Goal: Task Accomplishment & Management: Complete application form

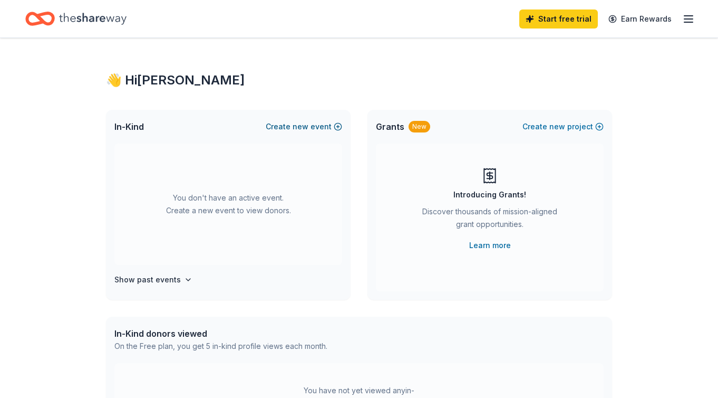
click at [327, 125] on button "Create new event" at bounding box center [304, 126] width 76 height 13
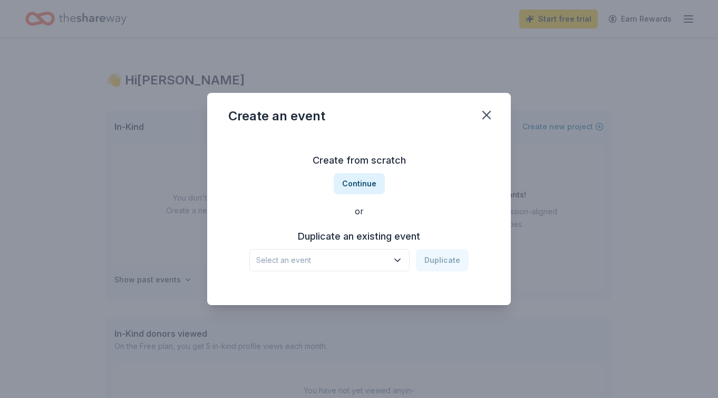
click at [321, 258] on span "Select an event" at bounding box center [322, 260] width 132 height 13
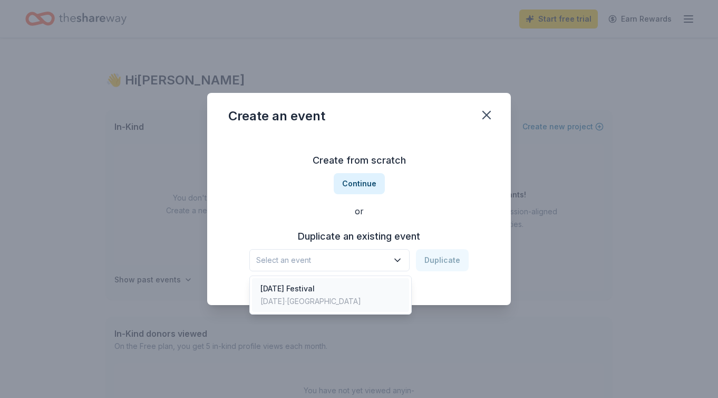
click at [309, 289] on div "[DATE] Festival" at bounding box center [310, 288] width 101 height 13
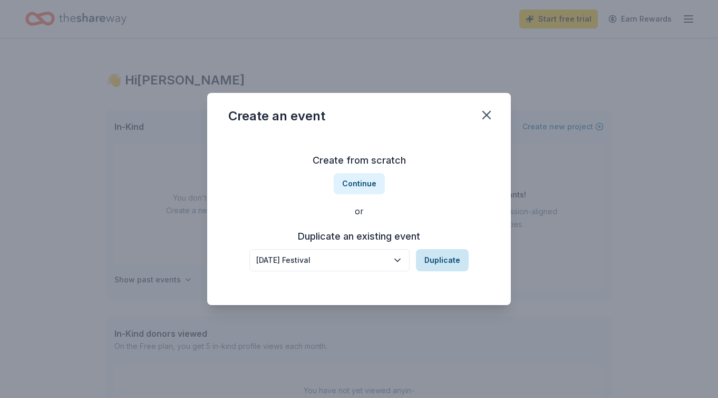
click at [447, 258] on button "Duplicate" at bounding box center [442, 260] width 53 height 22
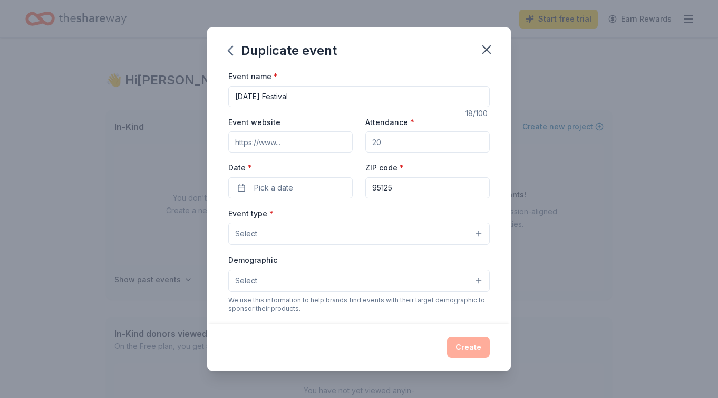
click at [289, 143] on input "Event website" at bounding box center [290, 141] width 124 height 21
paste input "[URL][DOMAIN_NAME]"
type input "[URL][DOMAIN_NAME]"
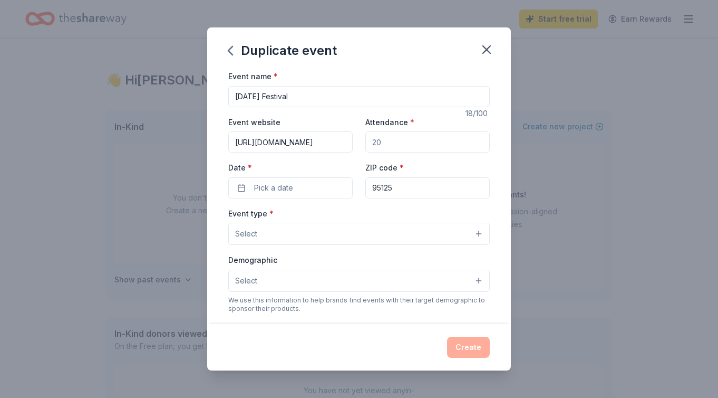
drag, startPoint x: 390, startPoint y: 143, endPoint x: 367, endPoint y: 143, distance: 23.2
click at [367, 143] on input "Attendance *" at bounding box center [427, 141] width 124 height 21
click at [394, 140] on input "Attendance *" at bounding box center [427, 141] width 124 height 21
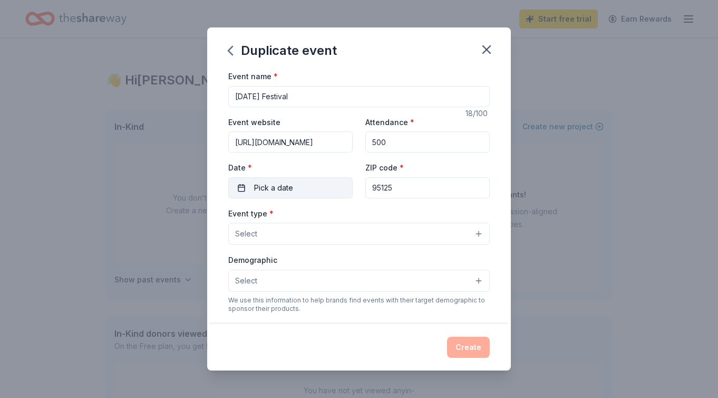
type input "500"
click at [309, 178] on button "Pick a date" at bounding box center [290, 187] width 124 height 21
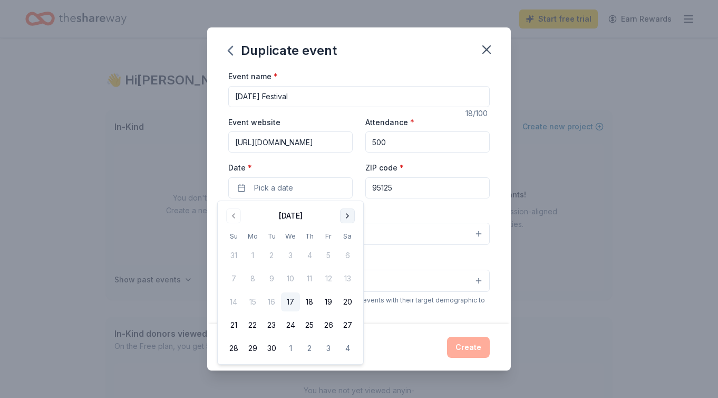
click at [350, 214] on button "Go to next month" at bounding box center [347, 215] width 15 height 15
click at [328, 352] on button "31" at bounding box center [328, 348] width 19 height 19
click at [403, 239] on button "Select" at bounding box center [359, 234] width 262 height 22
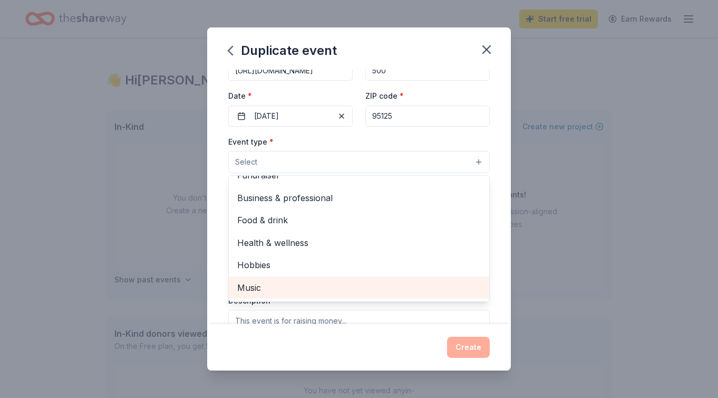
scroll to position [13, 0]
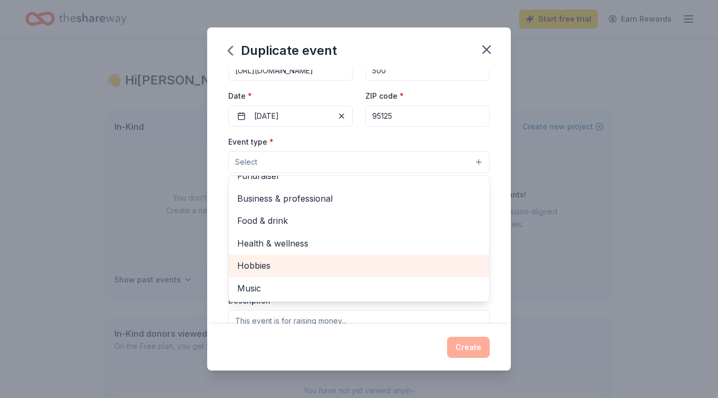
click at [333, 260] on span "Hobbies" at bounding box center [359, 265] width 244 height 14
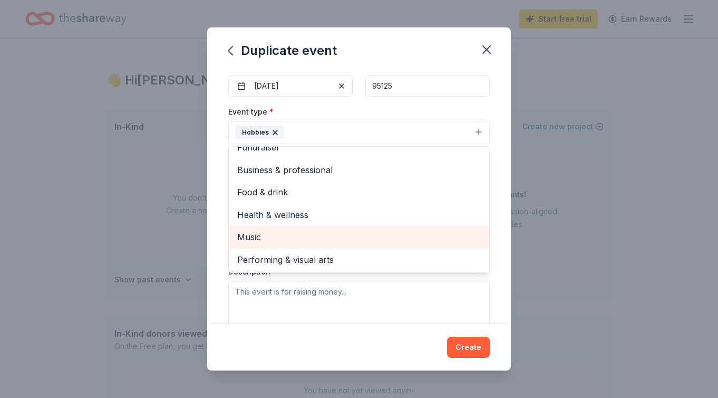
scroll to position [106, 0]
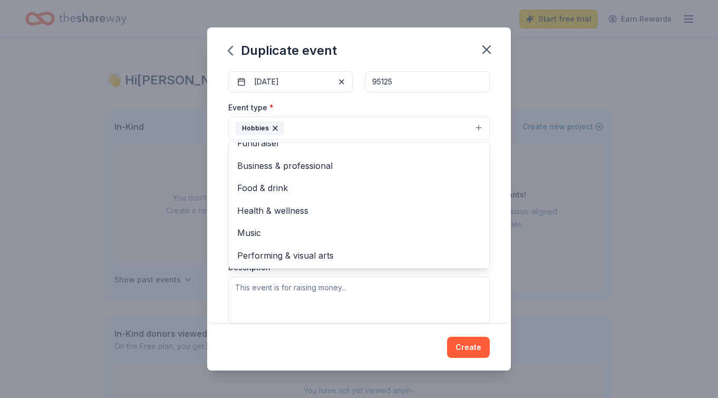
click at [238, 306] on div "Event type * Hobbies Fundraiser Business & professional Food & drink Health & w…" at bounding box center [359, 212] width 262 height 223
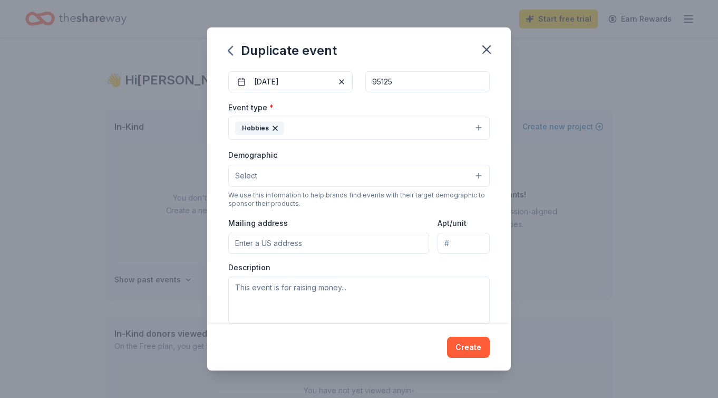
click at [252, 243] on input "Mailing address" at bounding box center [328, 243] width 201 height 21
type input "[STREET_ADDRESS][US_STATE]"
click at [276, 296] on textarea at bounding box center [359, 299] width 262 height 47
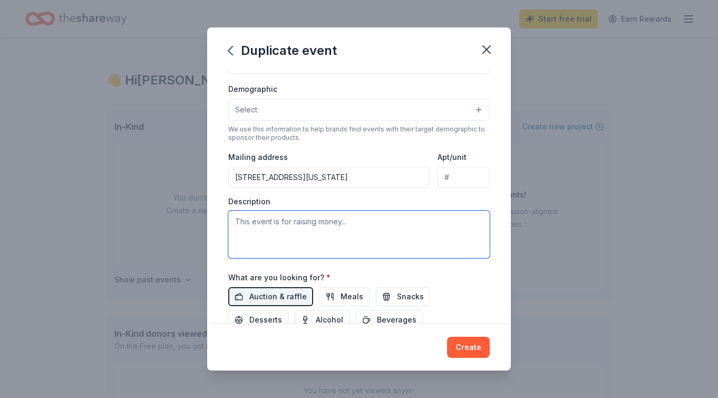
scroll to position [178, 0]
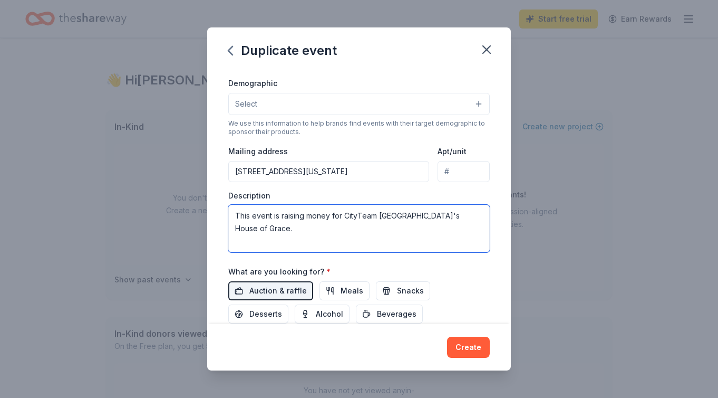
paste textarea "The proceeds of which benefit CityTeam House of Grace, a shelter and rehabilita…"
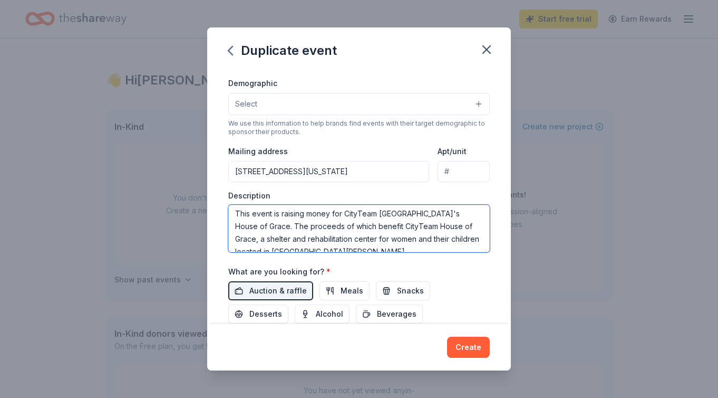
scroll to position [0, 0]
drag, startPoint x: 379, startPoint y: 227, endPoint x: 209, endPoint y: 222, distance: 169.3
click at [209, 222] on div "Event name * Halloween Festival 18 /100 Event website https://wgbible.org/event…" at bounding box center [359, 197] width 304 height 254
click at [376, 230] on textarea "This event is raising money for CityTeam San Jose's House of Grace. The proceed…" at bounding box center [359, 228] width 262 height 47
drag, startPoint x: 378, startPoint y: 231, endPoint x: 236, endPoint y: 227, distance: 141.9
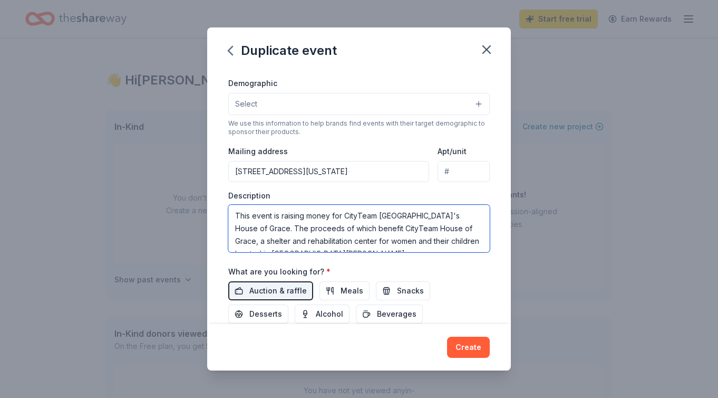
click at [236, 227] on textarea "This event is raising money for CityTeam San Jose's House of Grace. The proceed…" at bounding box center [359, 228] width 262 height 47
click at [289, 227] on textarea "This event is raising money for CityTeam San Jose's House of Grace. House of Gr…" at bounding box center [359, 228] width 262 height 47
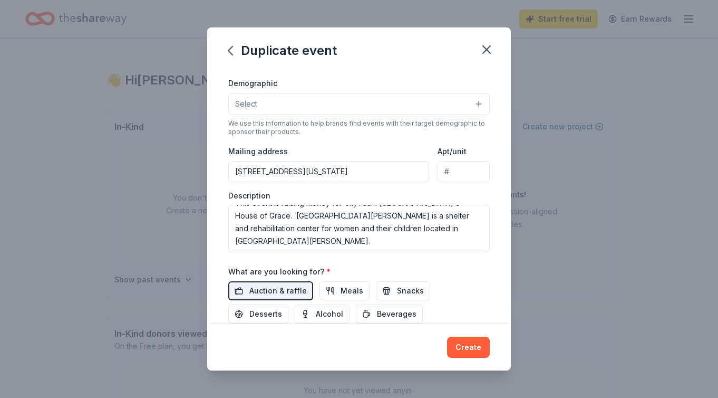
click at [370, 254] on div "Event name * Halloween Festival 18 /100 Event website https://wgbible.org/event…" at bounding box center [359, 151] width 262 height 518
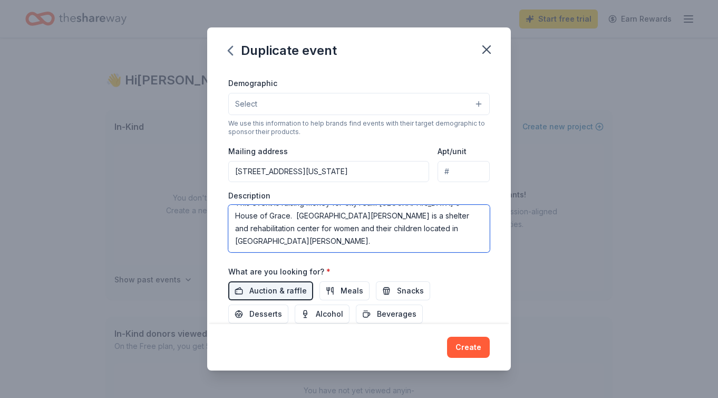
click at [365, 243] on textarea "This event is raising money for CityTeam [GEOGRAPHIC_DATA]'s House of Grace. [G…" at bounding box center [359, 228] width 262 height 47
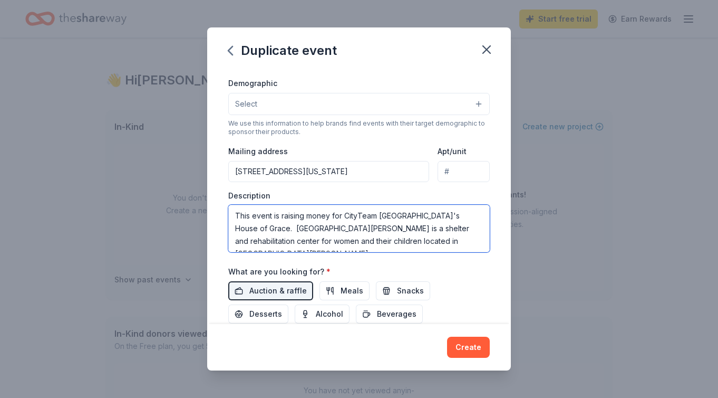
click at [431, 229] on textarea "This event is raising money for CityTeam [GEOGRAPHIC_DATA]'s House of Grace. [G…" at bounding box center [359, 228] width 262 height 47
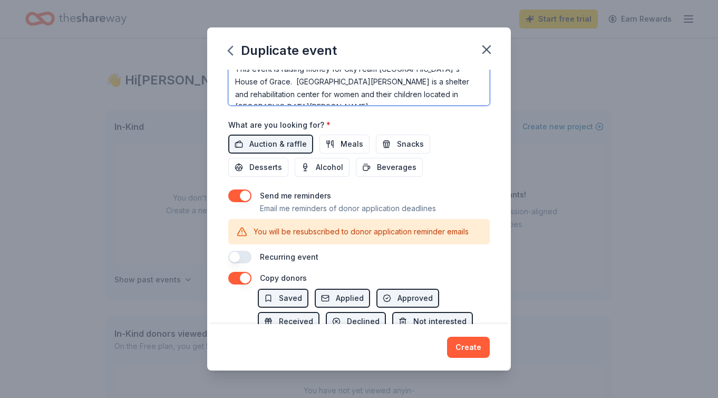
scroll to position [332, 0]
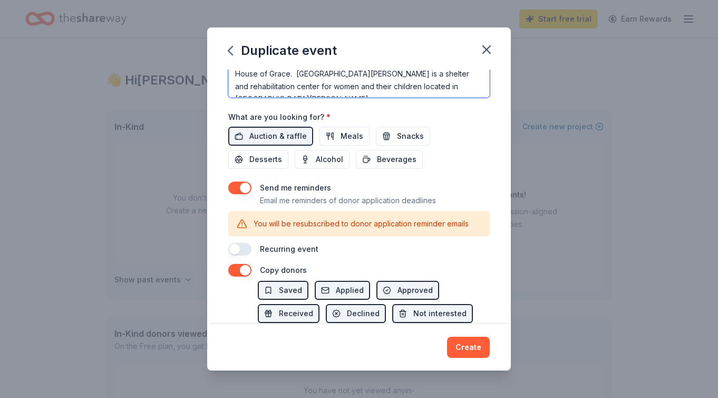
type textarea "This event is raising money for CityTeam [GEOGRAPHIC_DATA]'s House of Grace. [G…"
click at [237, 188] on button "button" at bounding box center [239, 187] width 23 height 13
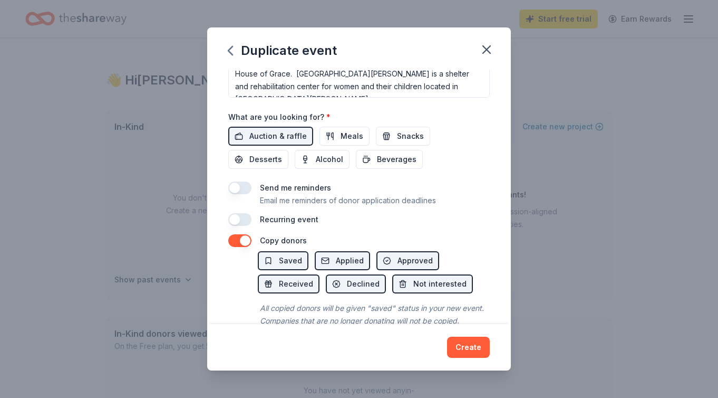
click at [247, 188] on button "button" at bounding box center [239, 187] width 23 height 13
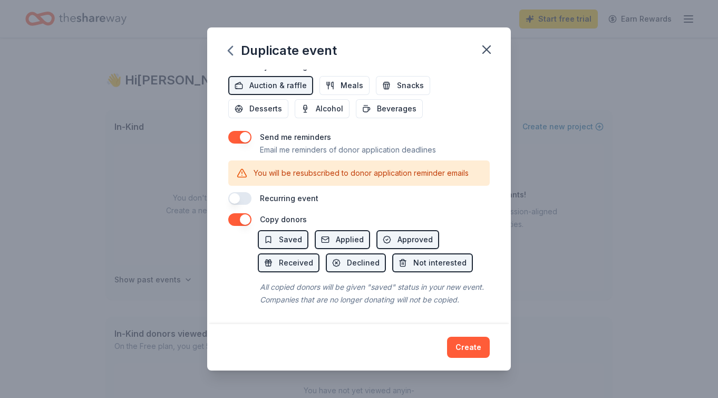
scroll to position [384, 0]
click at [471, 351] on button "Create" at bounding box center [468, 346] width 43 height 21
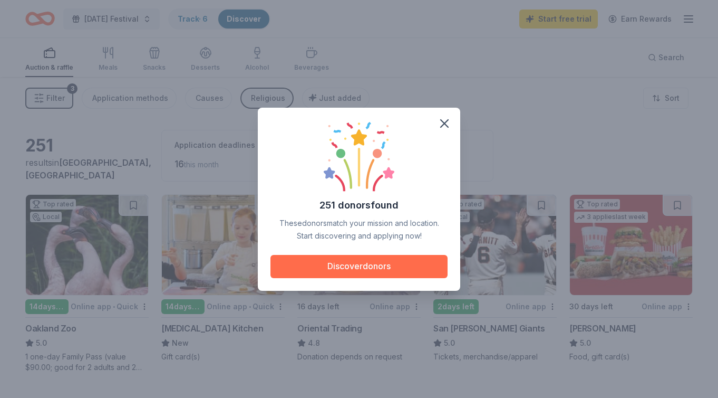
click at [412, 260] on button "Discover donors" at bounding box center [359, 266] width 177 height 23
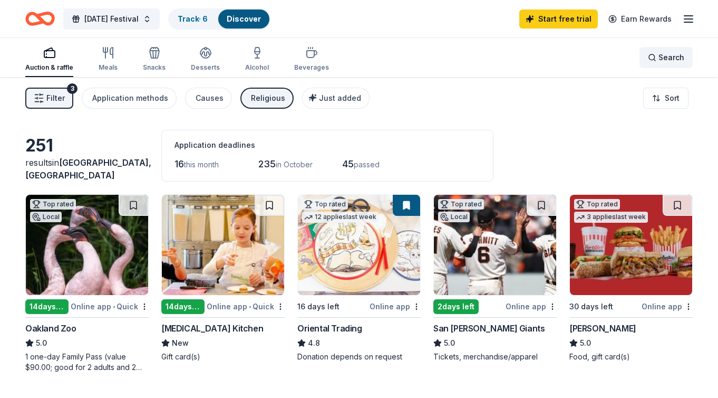
click at [650, 54] on div "Search" at bounding box center [666, 57] width 36 height 13
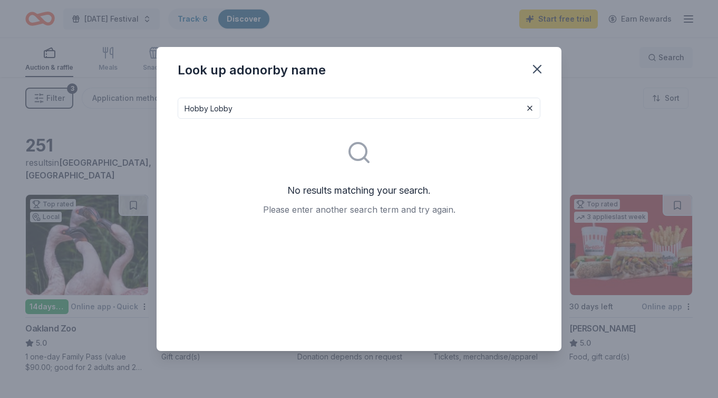
type input "Hobby Lobby"
click at [536, 72] on icon "button" at bounding box center [537, 69] width 15 height 15
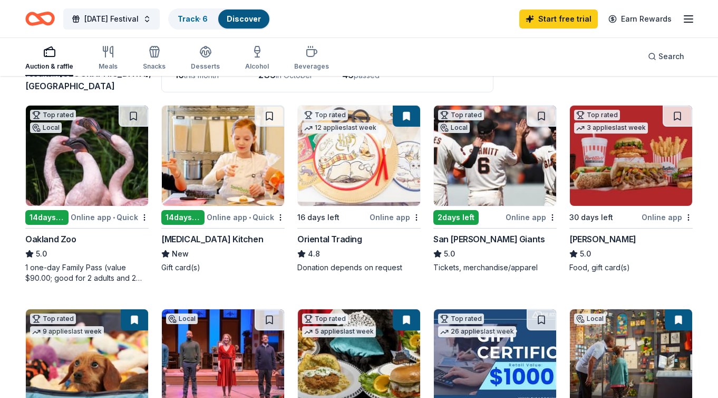
scroll to position [94, 0]
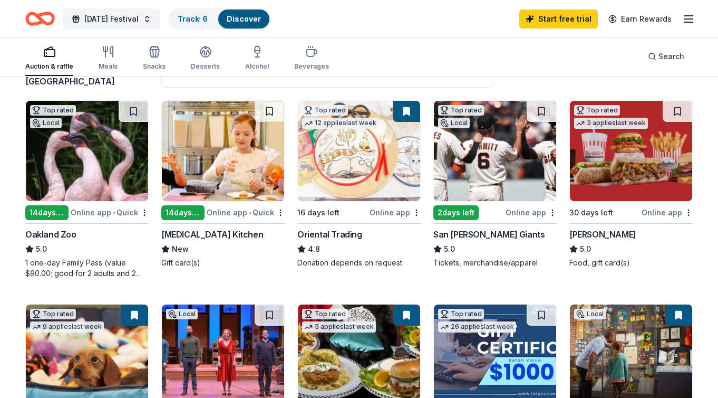
click at [102, 176] on img at bounding box center [87, 151] width 122 height 100
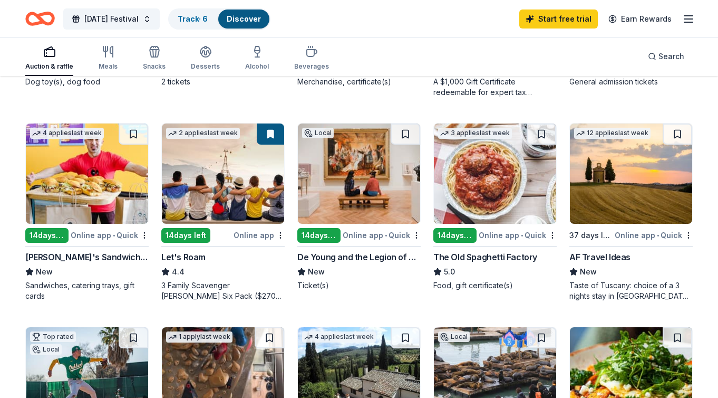
scroll to position [499, 0]
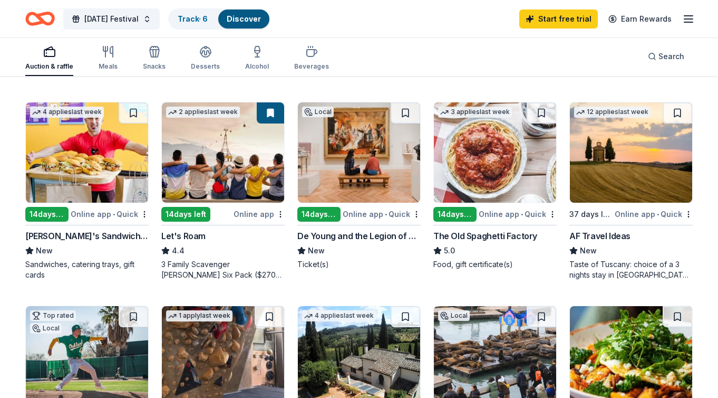
click at [52, 216] on div "14 days left" at bounding box center [46, 214] width 43 height 15
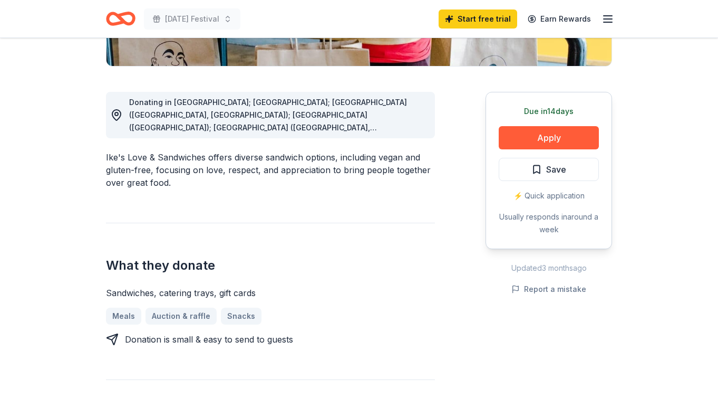
scroll to position [257, 0]
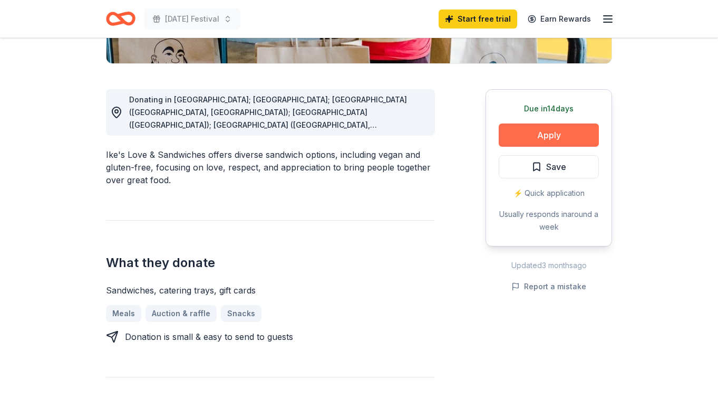
click at [540, 138] on button "Apply" at bounding box center [549, 134] width 100 height 23
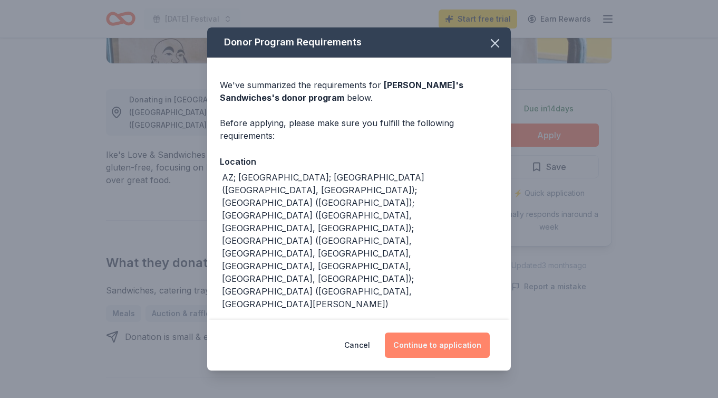
click at [448, 346] on button "Continue to application" at bounding box center [437, 344] width 105 height 25
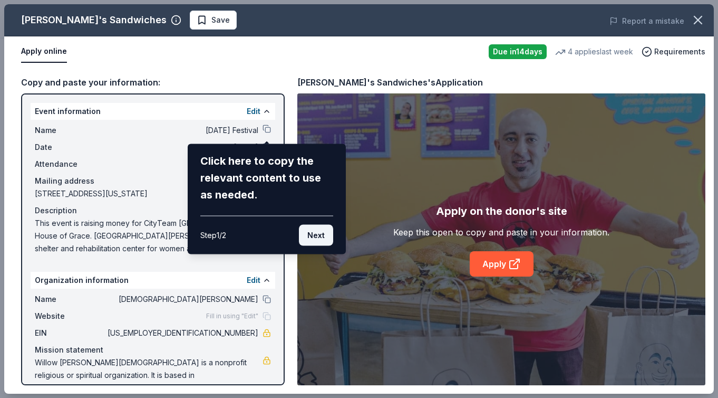
click at [310, 237] on button "Next" at bounding box center [316, 235] width 34 height 21
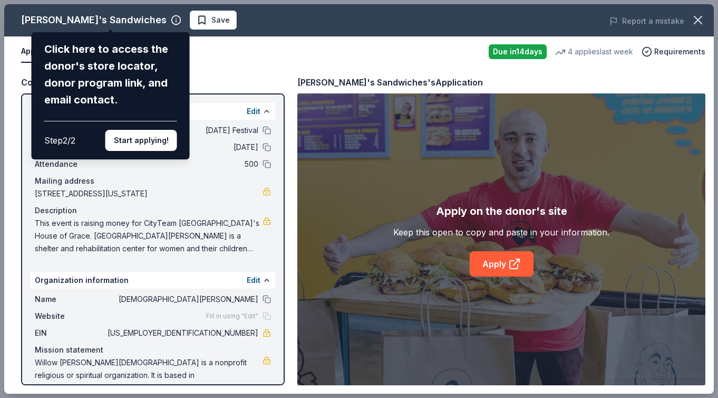
click at [255, 277] on div "[PERSON_NAME]'s Sandwiches Click here to access the donor's store locator, dono…" at bounding box center [359, 198] width 710 height 389
click at [250, 280] on div "[PERSON_NAME]'s Sandwiches Click here to access the donor's store locator, dono…" at bounding box center [359, 198] width 710 height 389
click at [138, 148] on button "Start applying!" at bounding box center [141, 140] width 72 height 21
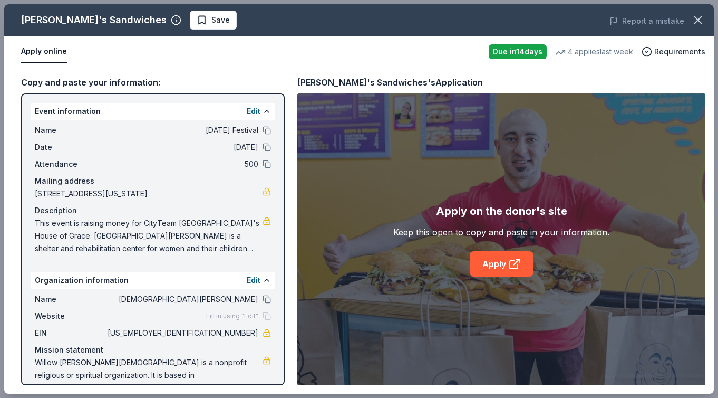
scroll to position [2, 0]
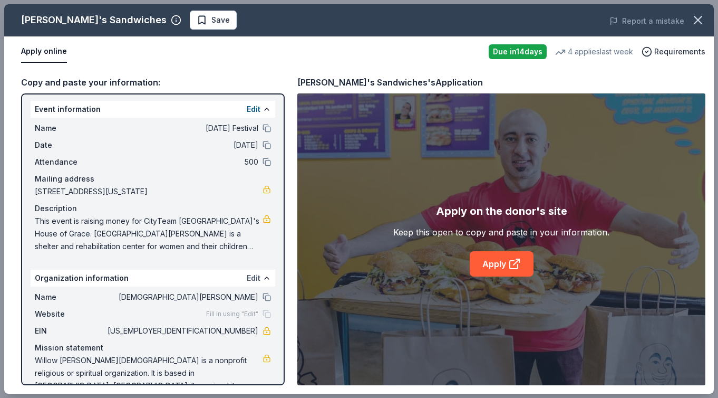
click at [255, 279] on button "Edit" at bounding box center [254, 278] width 14 height 13
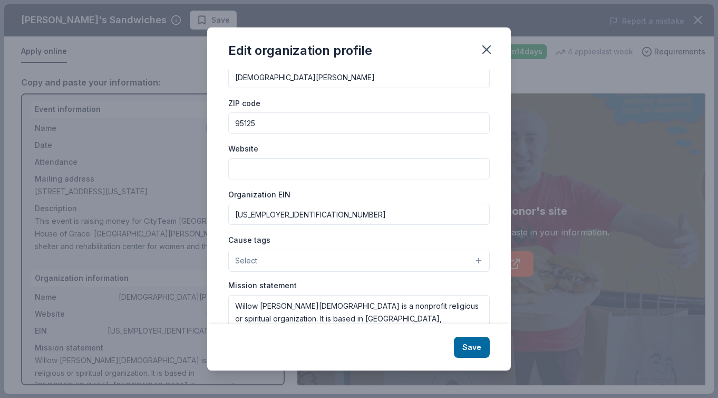
scroll to position [41, 0]
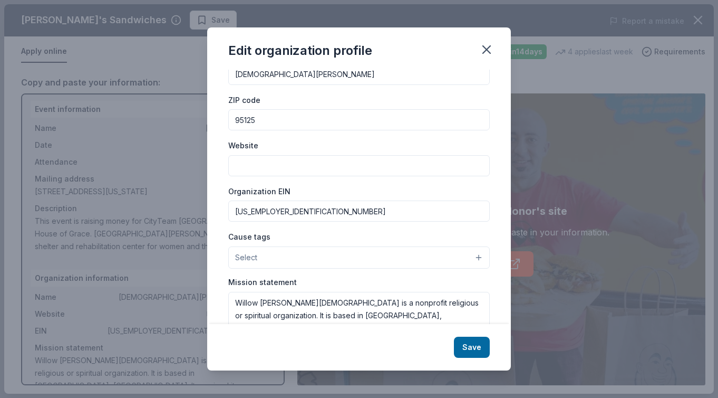
click at [281, 169] on input "Website" at bounding box center [359, 165] width 262 height 21
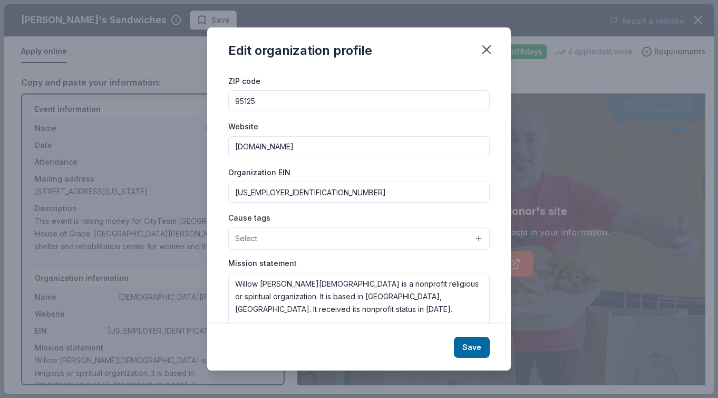
scroll to position [70, 0]
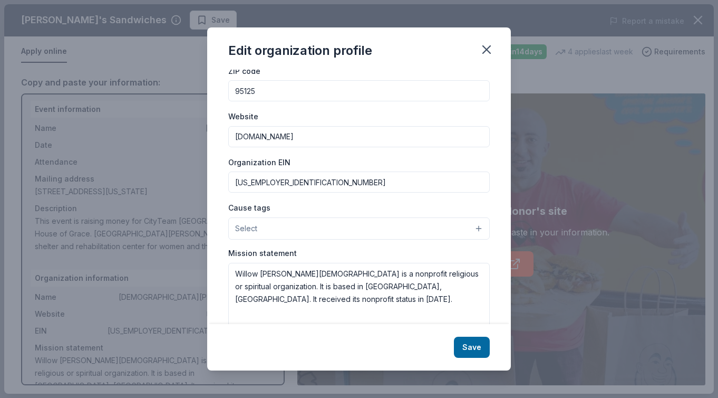
type input "[DOMAIN_NAME]"
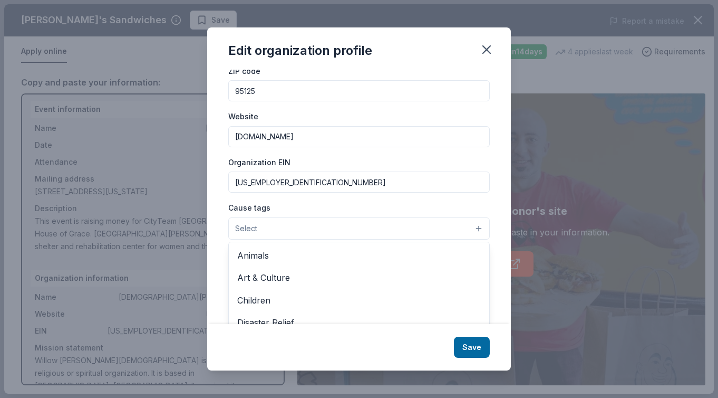
click at [348, 231] on button "Select" at bounding box center [359, 228] width 262 height 22
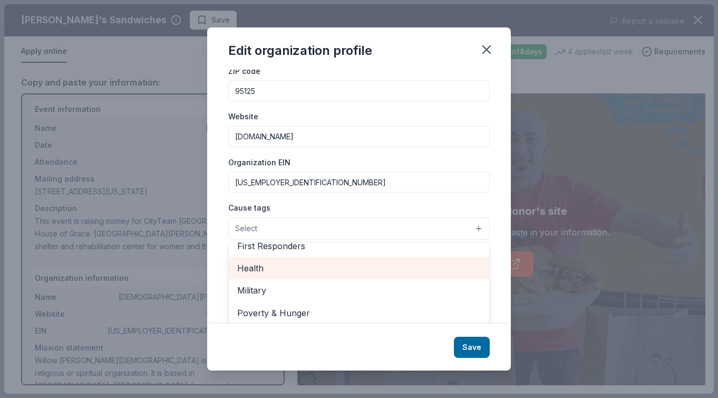
scroll to position [147, 0]
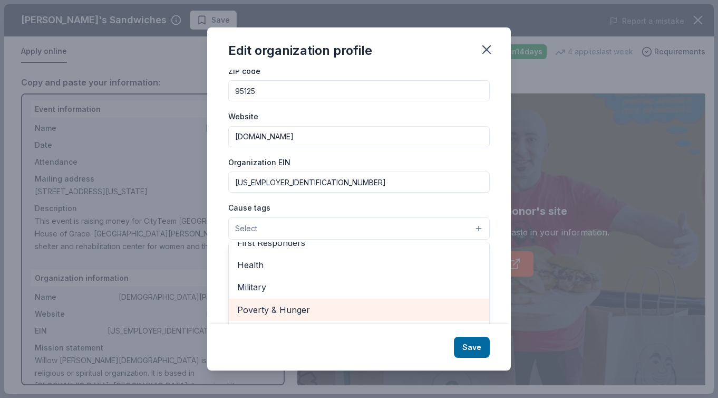
click at [291, 316] on div "Poverty & Hunger" at bounding box center [359, 309] width 260 height 22
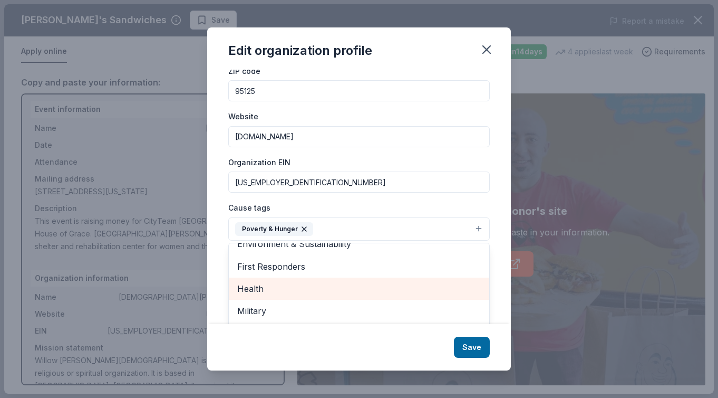
click at [307, 292] on span "Health" at bounding box center [359, 289] width 244 height 14
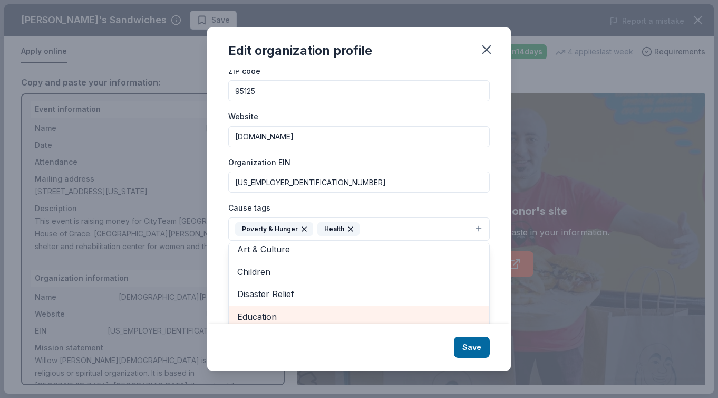
scroll to position [74, 0]
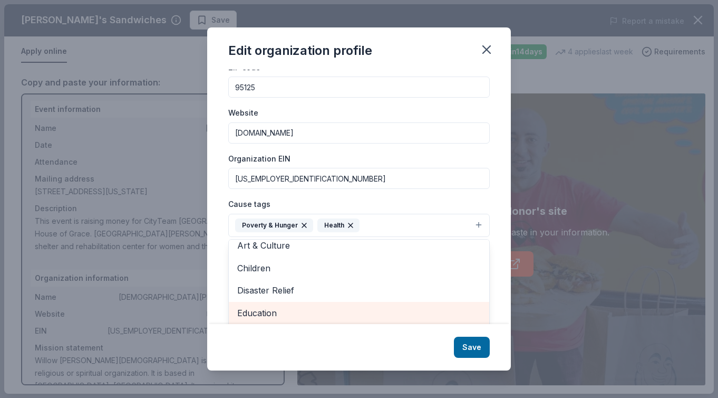
click at [295, 312] on span "Education" at bounding box center [359, 313] width 244 height 14
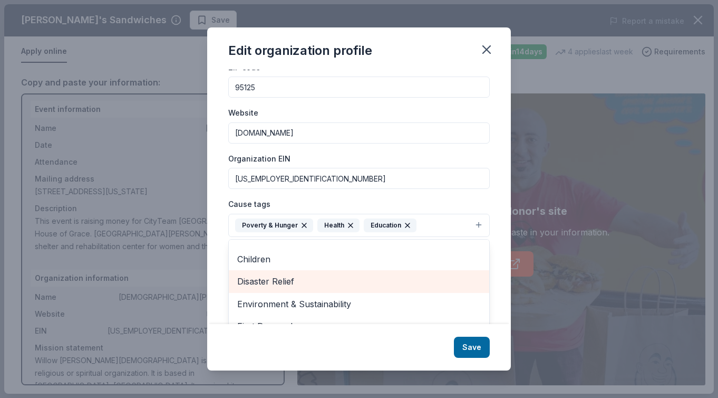
scroll to position [40, 0]
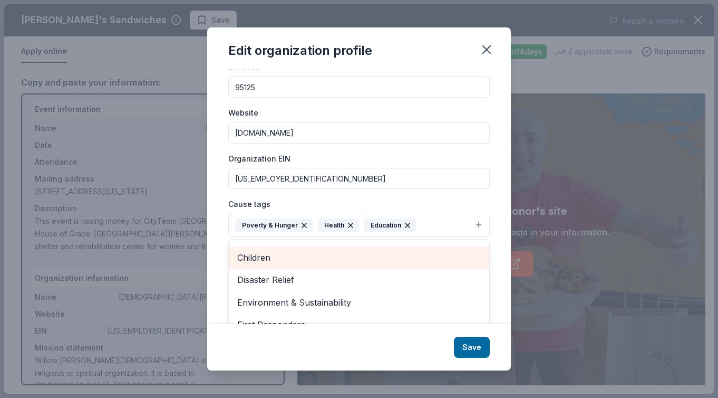
click at [291, 252] on span "Children" at bounding box center [359, 257] width 244 height 14
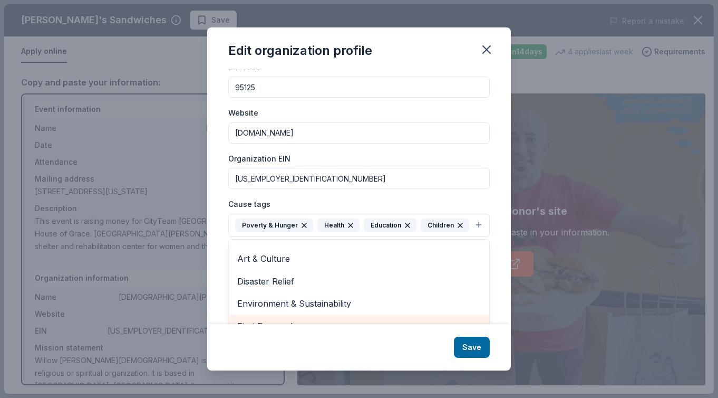
scroll to position [0, 0]
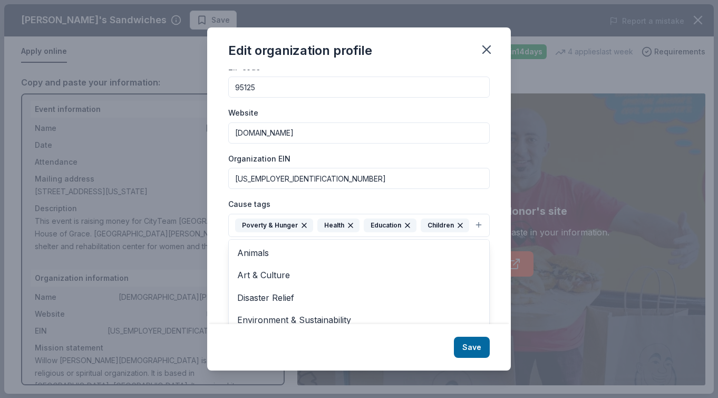
click at [481, 349] on div "Edit organization profile Changes made here will be reflected on your Account. …" at bounding box center [359, 198] width 304 height 343
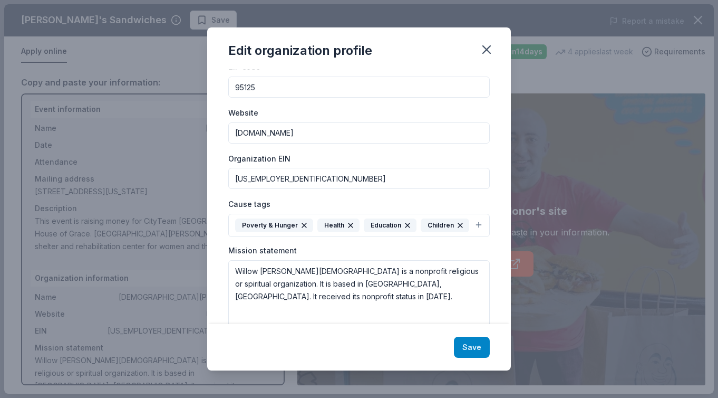
click at [469, 349] on button "Save" at bounding box center [472, 346] width 36 height 21
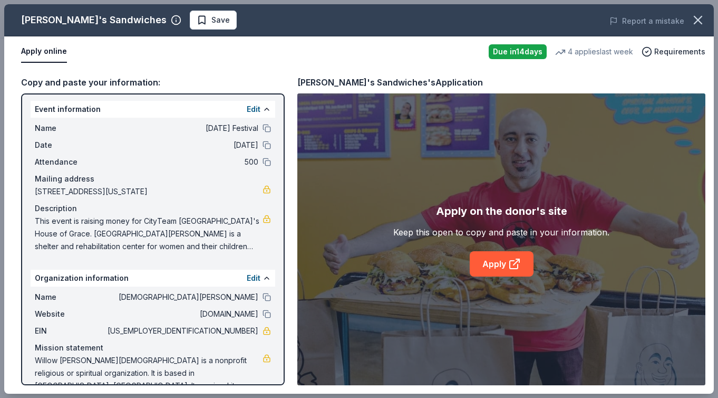
scroll to position [23, 0]
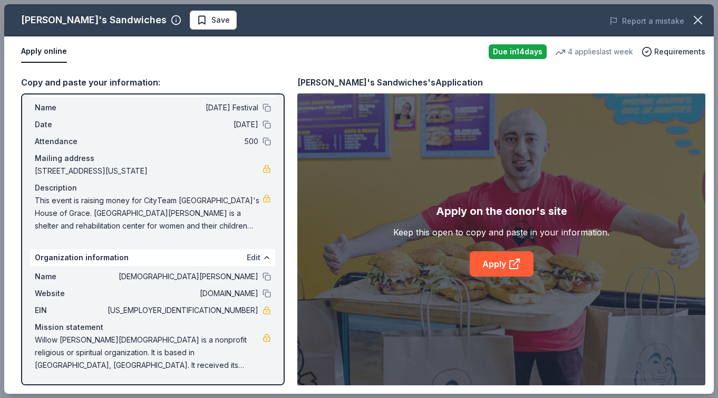
click at [252, 256] on button "Edit" at bounding box center [254, 257] width 14 height 13
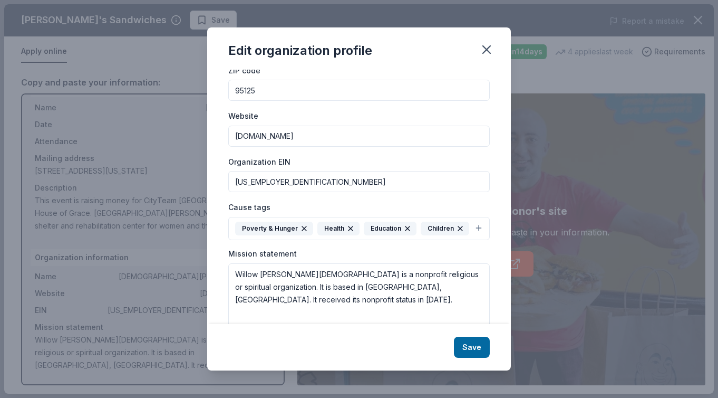
scroll to position [99, 0]
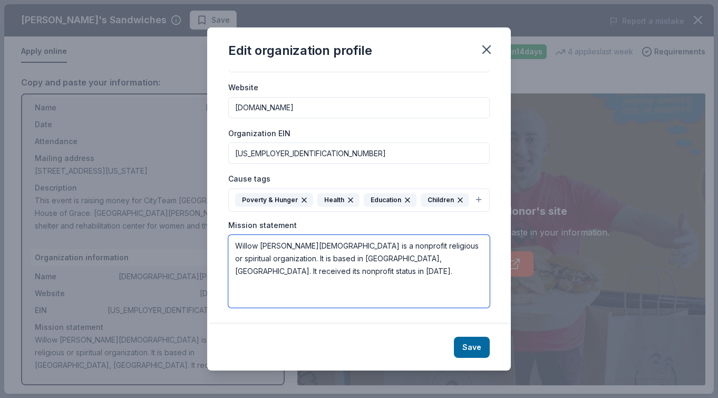
drag, startPoint x: 405, startPoint y: 243, endPoint x: 298, endPoint y: 263, distance: 108.3
click at [298, 263] on textarea "Willow [PERSON_NAME][DEMOGRAPHIC_DATA] is a nonprofit religious or spiritual or…" at bounding box center [359, 271] width 262 height 73
click at [445, 260] on textarea "[DEMOGRAPHIC_DATA][PERSON_NAME] is a nonprofit religious organization based in …" at bounding box center [359, 271] width 262 height 73
drag, startPoint x: 424, startPoint y: 259, endPoint x: 424, endPoint y: 267, distance: 8.4
click at [424, 267] on textarea "[DEMOGRAPHIC_DATA][PERSON_NAME] is a nonprofit religious organization based in …" at bounding box center [359, 271] width 262 height 73
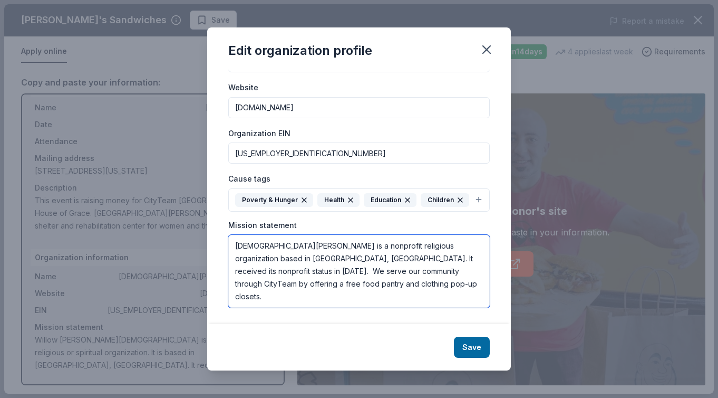
click at [443, 270] on textarea "[DEMOGRAPHIC_DATA][PERSON_NAME] is a nonprofit religious organization based in …" at bounding box center [359, 271] width 262 height 73
click at [405, 287] on textarea "[DEMOGRAPHIC_DATA][PERSON_NAME] is a nonprofit religious organization based in …" at bounding box center [359, 271] width 262 height 73
click at [437, 256] on textarea "[DEMOGRAPHIC_DATA][PERSON_NAME] is a nonprofit religious organization based in …" at bounding box center [359, 271] width 262 height 73
type textarea "[DEMOGRAPHIC_DATA][PERSON_NAME] is a nonprofit religious organization based in …"
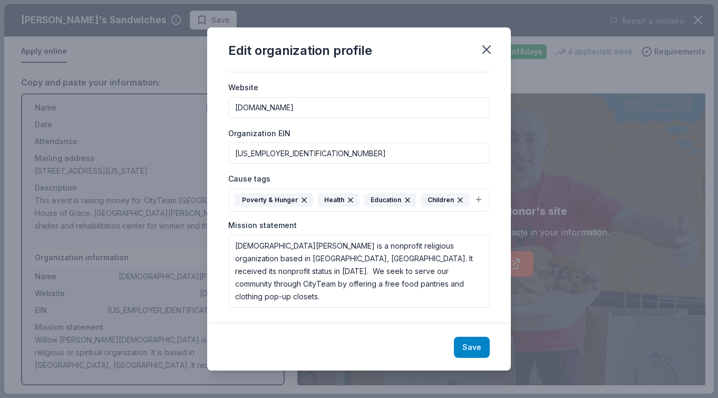
click at [478, 349] on button "Save" at bounding box center [472, 346] width 36 height 21
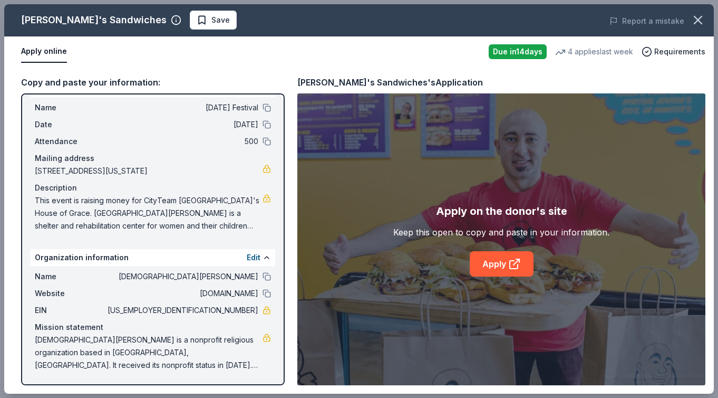
click at [212, 214] on span "This event is raising money for CityTeam [GEOGRAPHIC_DATA]'s House of Grace. [G…" at bounding box center [149, 213] width 228 height 38
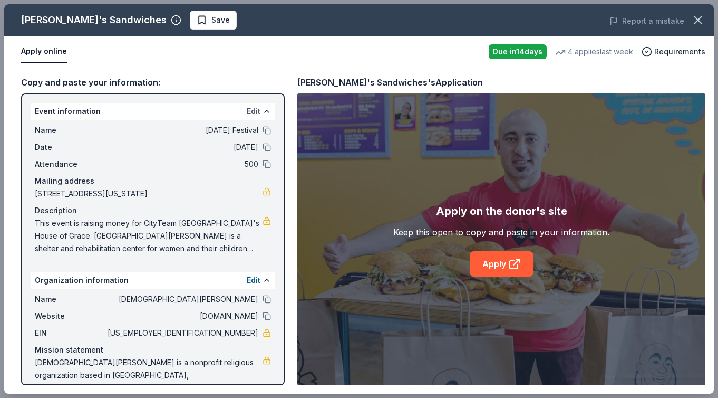
click at [256, 109] on button "Edit" at bounding box center [254, 111] width 14 height 13
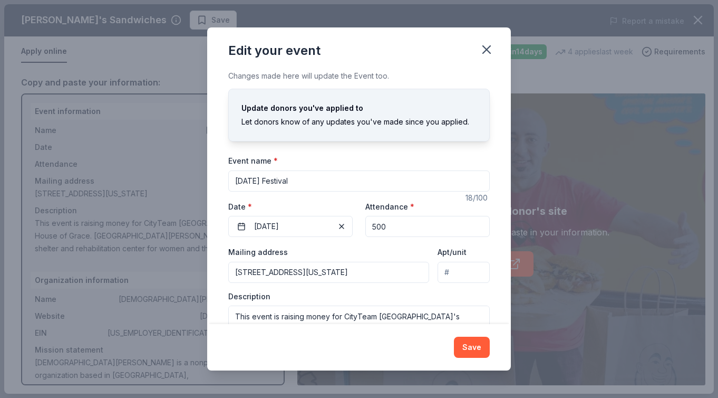
scroll to position [46, 0]
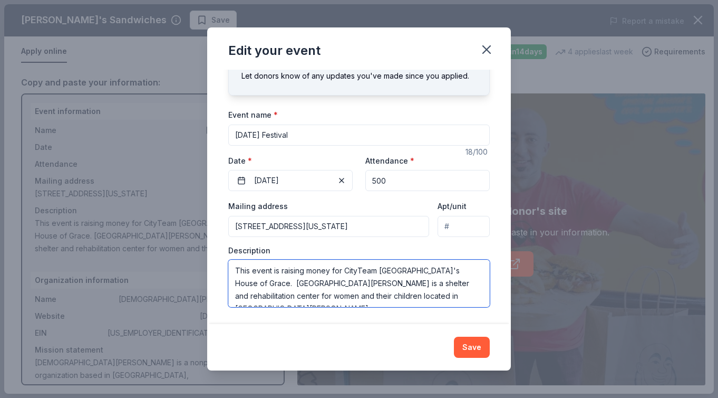
click at [253, 272] on textarea "This event is raising money for CityTeam [GEOGRAPHIC_DATA]'s House of Grace. [G…" at bounding box center [359, 282] width 262 height 47
click at [329, 270] on textarea "This free community event is raising money for CityTeam [GEOGRAPHIC_DATA]'s Hou…" at bounding box center [359, 282] width 262 height 47
click at [255, 271] on textarea "This free community event offers games and a blow up slide to bring the communi…" at bounding box center [359, 282] width 262 height 47
click at [278, 271] on textarea "This free community event offers games and a blow up slide to bring the communi…" at bounding box center [359, 282] width 262 height 47
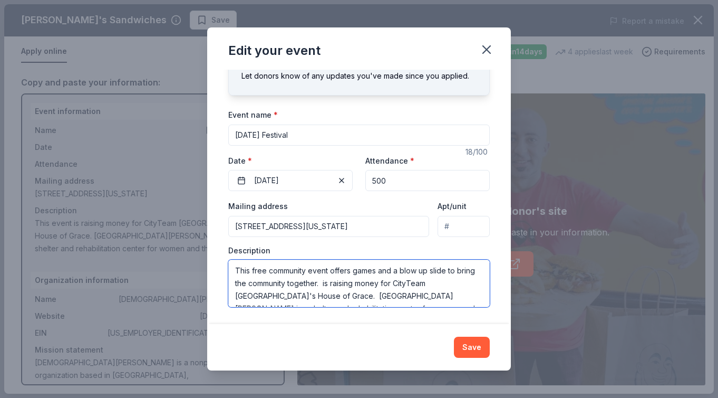
click at [278, 271] on textarea "This free community event offers games and a blow up slide to bring the communi…" at bounding box center [359, 282] width 262 height 47
click at [313, 273] on textarea "This free event offers games and a blow up slide to bring the community togethe…" at bounding box center [359, 282] width 262 height 47
click at [308, 284] on textarea "This free event offers multiple games and a blow up slide to bring the communit…" at bounding box center [359, 282] width 262 height 47
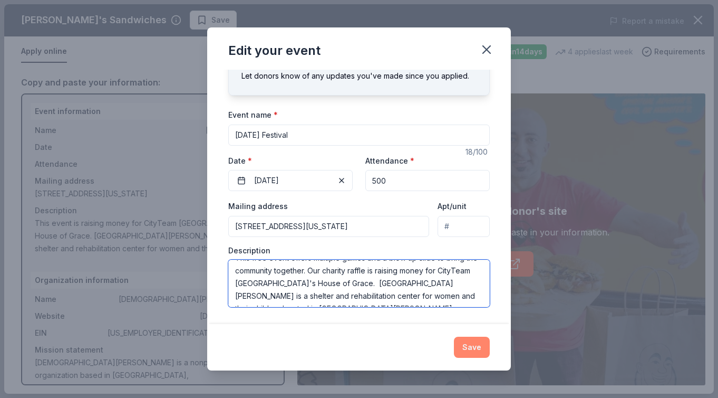
type textarea "This free event offers multiple games and a blow up slide to bring the communit…"
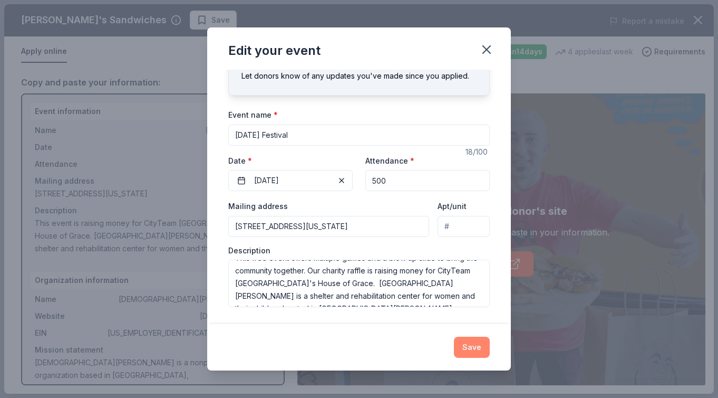
click at [478, 350] on button "Save" at bounding box center [472, 346] width 36 height 21
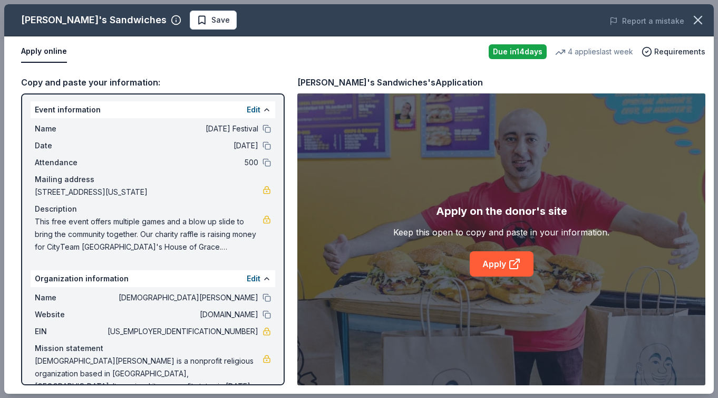
scroll to position [0, 0]
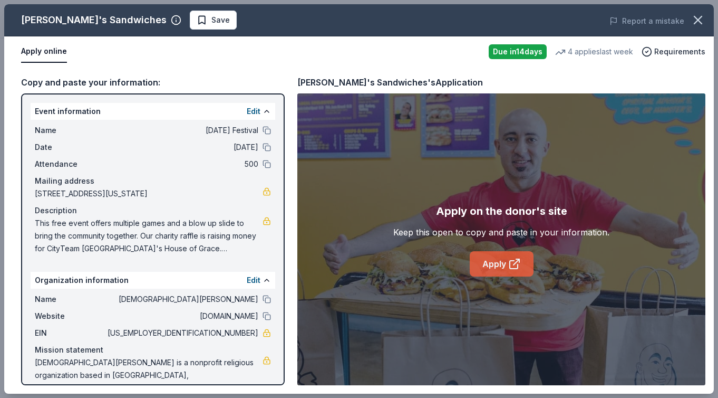
click at [494, 264] on link "Apply" at bounding box center [502, 263] width 64 height 25
